Goal: Task Accomplishment & Management: Use online tool/utility

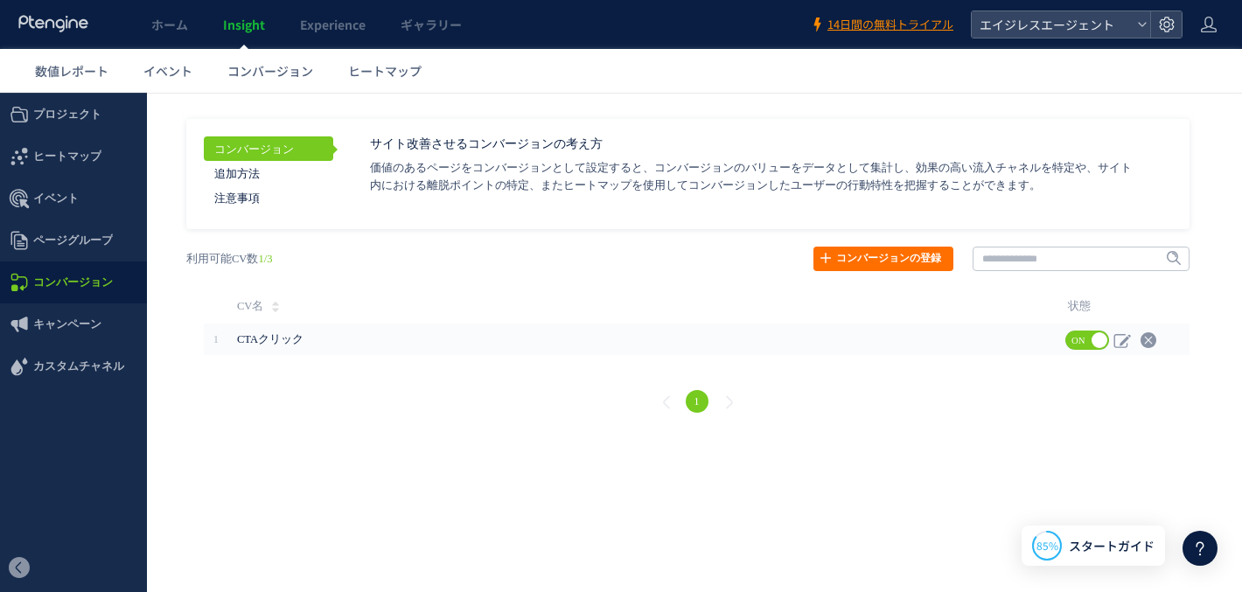
click at [40, 21] on icon at bounding box center [53, 23] width 73 height 17
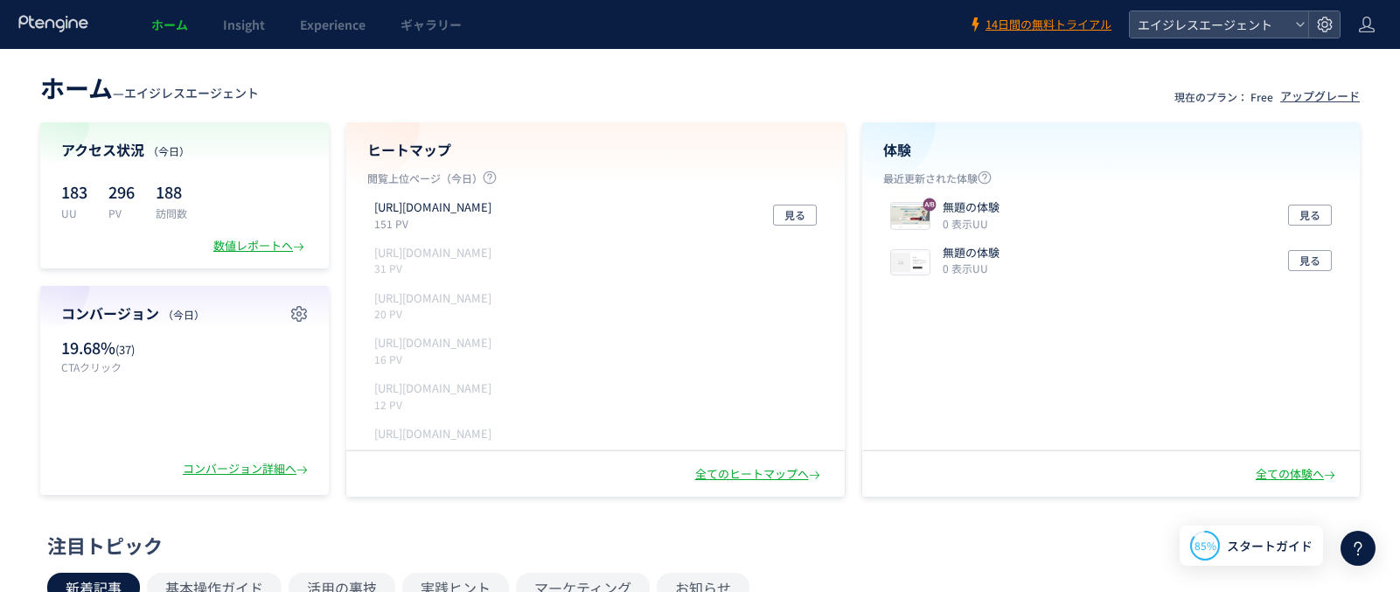
click at [858, 545] on div "注目トピック" at bounding box center [695, 545] width 1297 height 27
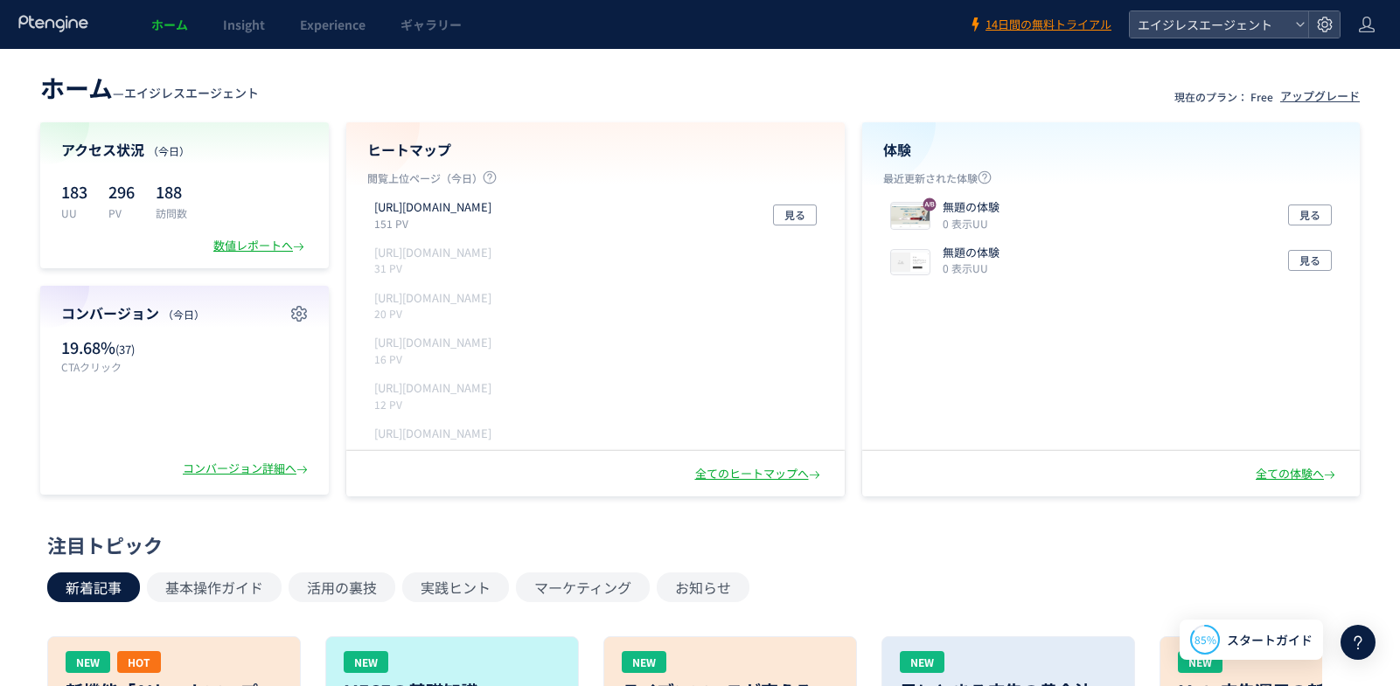
click at [867, 591] on div "新着記事 基本操作ガイド 活用の裏技 実践ヒント マーケティング お知らせ" at bounding box center [695, 588] width 1297 height 30
click at [866, 565] on div "注目トピック 新着記事 基本操作ガイド 活用の裏技 実践ヒント マーケティング お知らせ NEW HOT 新機能「AIヒートマップ」 >>先行利用申請<< 受…" at bounding box center [695, 687] width 1297 height 310
click at [937, 264] on div "無題の体験 0 表示UU" at bounding box center [944, 260] width 123 height 31
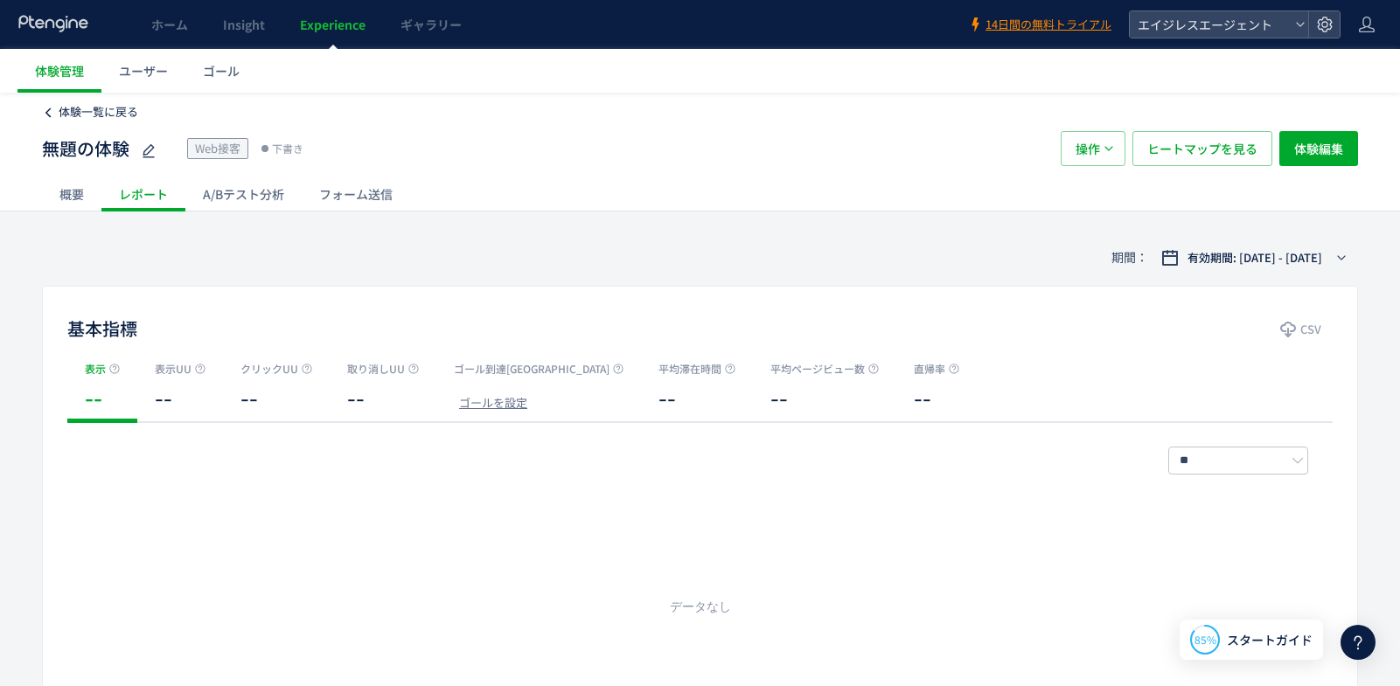
click at [50, 114] on icon at bounding box center [48, 113] width 12 height 12
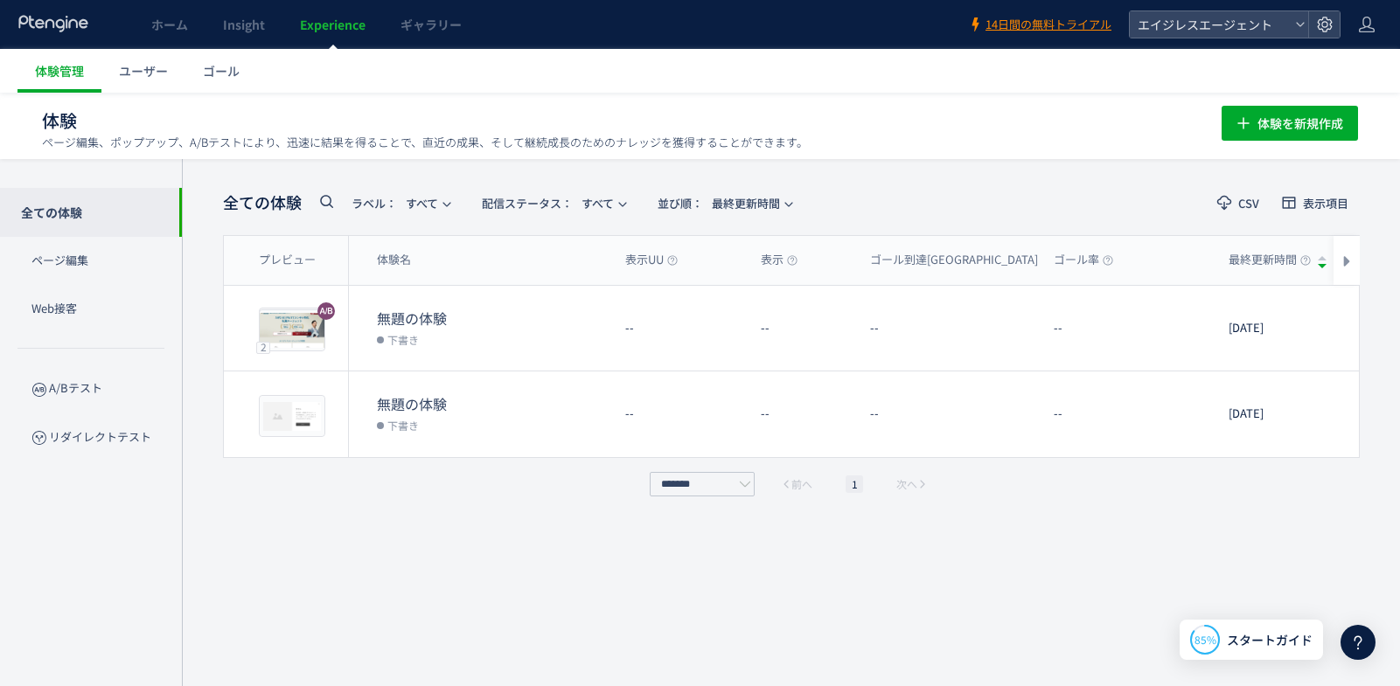
click at [531, 567] on div "全ての体験 ラベル： すべて 配信ステータス​： すべて 並び順： 最終更新時間 CSV 表示項目 プレビュー 体験名 表示UU 表示 ゴール到達UU ゴール…" at bounding box center [791, 422] width 1137 height 475
click at [870, 71] on ul "体験管理 ユーザー ゴール" at bounding box center [708, 71] width 1382 height 44
click at [650, 97] on div "体験 ページ編集、ポップアップ、A/Bテストにより、迅速に結果を得ることで、直近の成果、そして継続成長のためのナレッジを獲得することができます。 体験を新規作成" at bounding box center [700, 121] width 1316 height 56
click at [1009, 170] on div "全ての体験 ラベル： すべて 配信ステータス​： すべて 並び順： 最終更新時間 CSV 表示項目 プレビュー 体験名 表示UU 表示 ゴール到達UU ゴール…" at bounding box center [791, 422] width 1218 height 527
click at [1018, 187] on header "全ての体験 ラベル： すべて 配信ステータス​： すべて 並び順： 最終更新時間 CSV 表示項目" at bounding box center [791, 203] width 1137 height 36
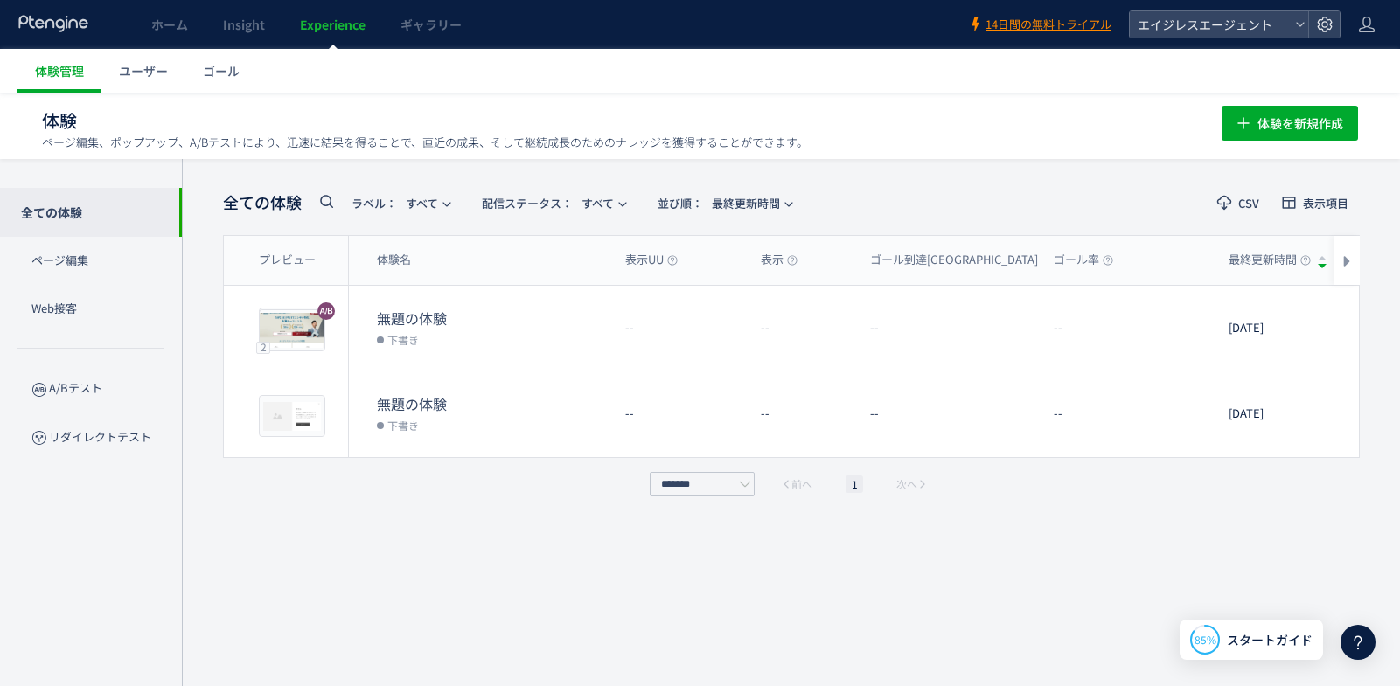
click at [925, 174] on div "全ての体験 ラベル： すべて 配信ステータス​： すべて 並び順： 最終更新時間 CSV 表示項目 プレビュー 体験名 表示UU 表示 ゴール到達UU ゴール…" at bounding box center [791, 422] width 1218 height 527
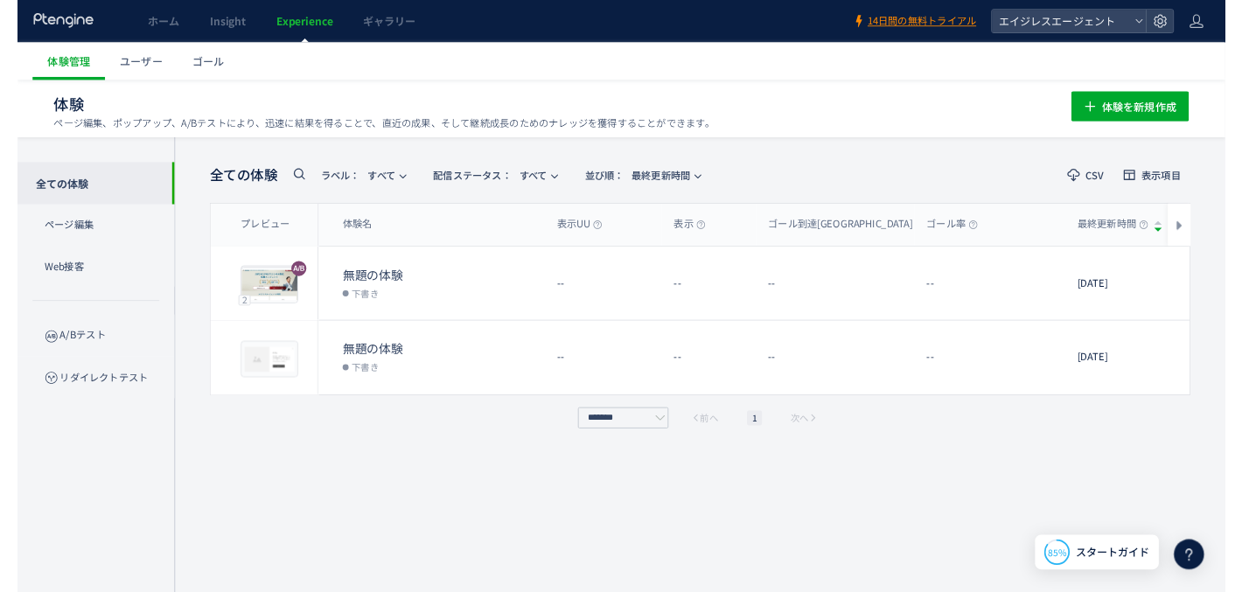
scroll to position [1, 0]
